Goal: Find specific page/section: Find specific page/section

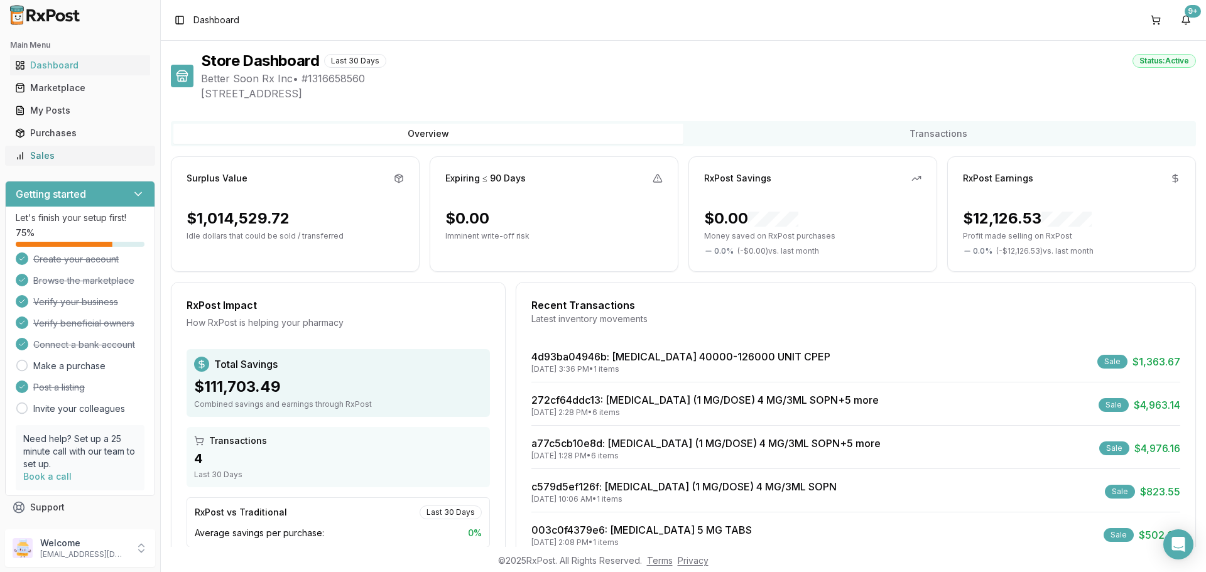
click at [70, 159] on div "Sales" at bounding box center [80, 156] width 130 height 13
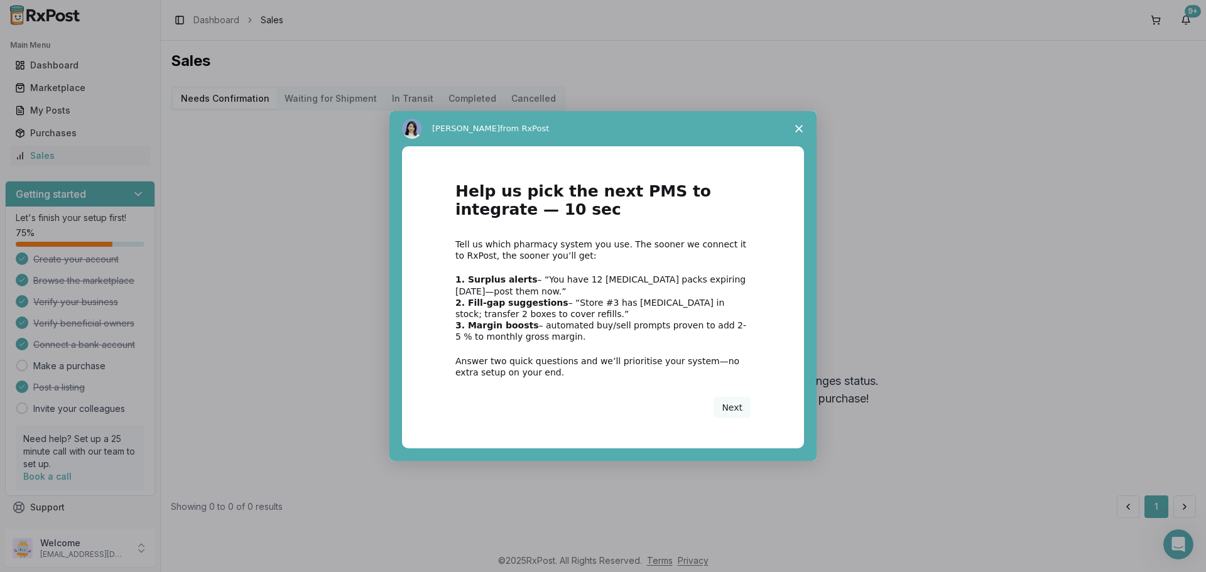
click at [801, 127] on polygon "Close survey" at bounding box center [799, 129] width 8 height 8
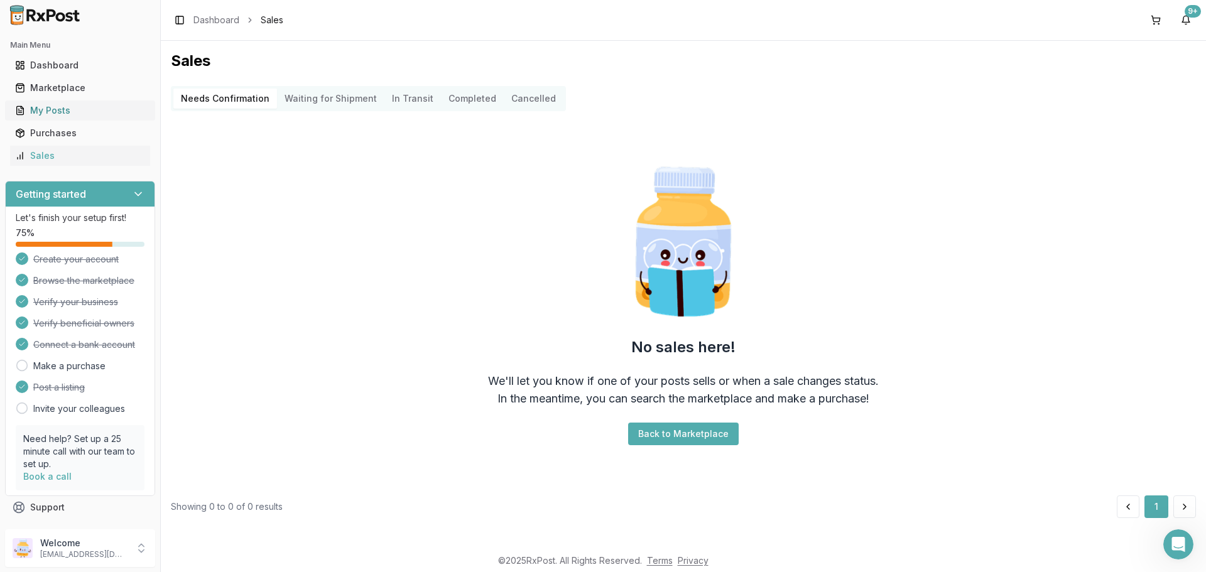
click at [64, 106] on div "My Posts" at bounding box center [80, 110] width 130 height 13
